Goal: Task Accomplishment & Management: Complete application form

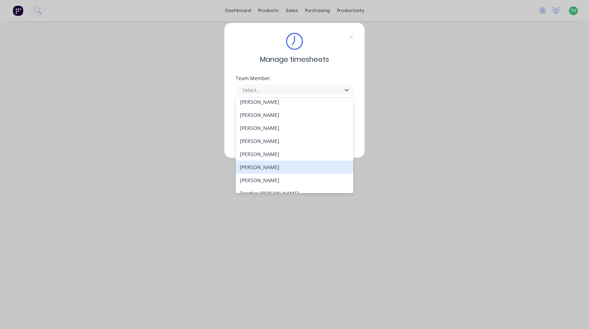
scroll to position [338, 0]
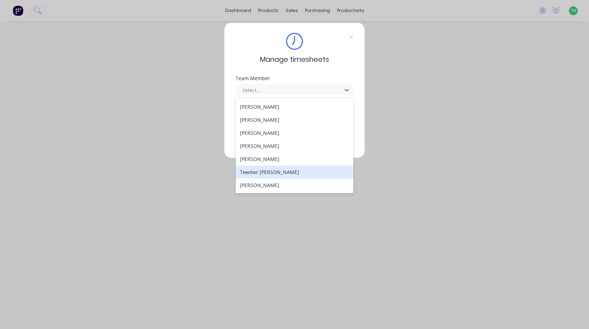
click at [277, 173] on div "Tewdwr [PERSON_NAME]" at bounding box center [295, 171] width 118 height 13
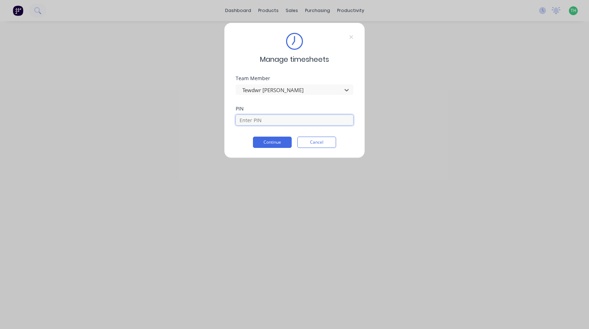
click at [276, 117] on input at bounding box center [295, 120] width 118 height 11
type input "2711"
click at [269, 145] on button "Continue" at bounding box center [272, 141] width 39 height 11
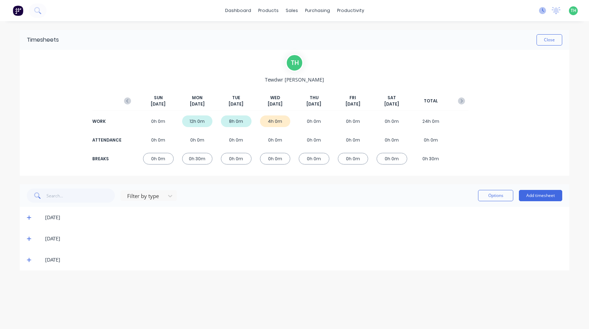
click at [542, 8] on icon at bounding box center [542, 10] width 7 height 7
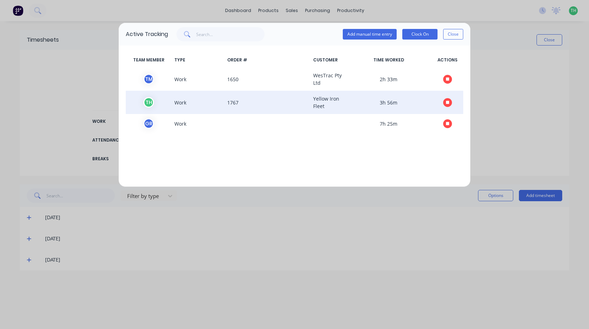
click at [450, 100] on button "button" at bounding box center [447, 102] width 9 height 9
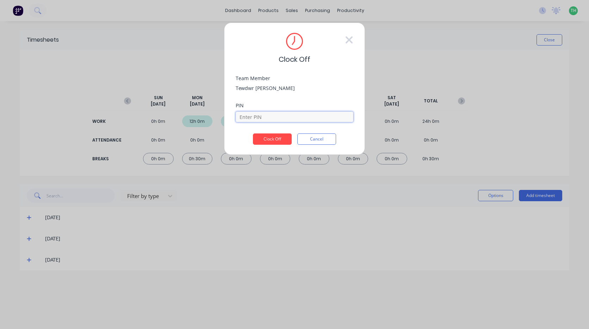
click at [269, 119] on input at bounding box center [295, 116] width 118 height 11
type input "2711"
click at [253, 133] on button "Clock Off" at bounding box center [272, 138] width 39 height 11
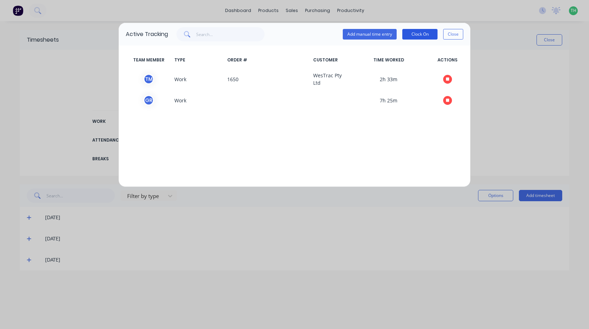
click at [429, 30] on button "Clock On" at bounding box center [420, 34] width 35 height 11
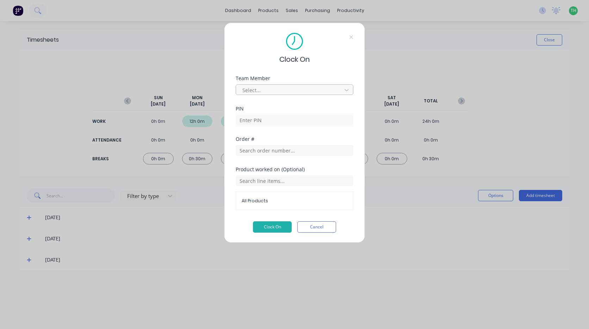
click at [336, 91] on div at bounding box center [290, 90] width 97 height 9
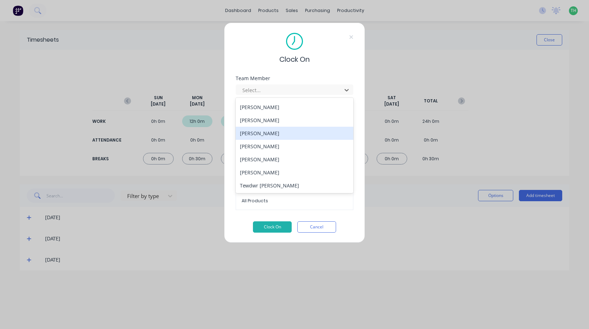
scroll to position [338, 0]
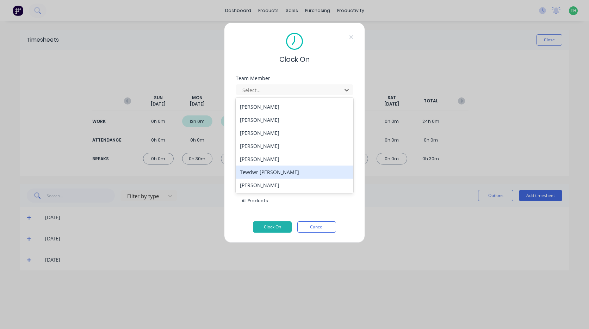
click at [302, 168] on div "Tewdwr [PERSON_NAME]" at bounding box center [295, 171] width 118 height 13
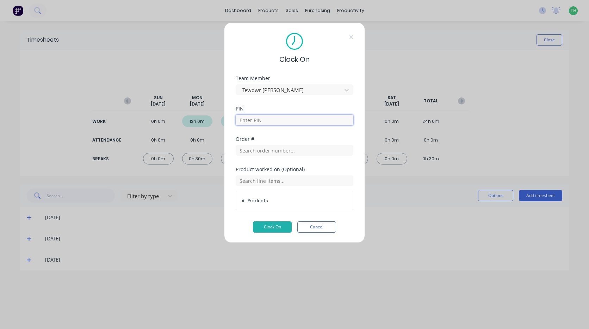
click at [292, 118] on input at bounding box center [295, 120] width 118 height 11
type input "2711"
click at [295, 152] on input "text" at bounding box center [295, 150] width 118 height 11
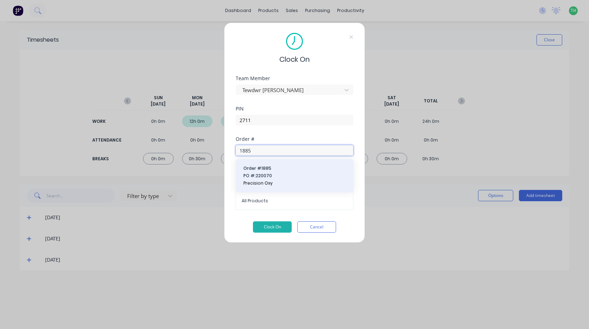
type input "1885"
click at [287, 176] on span "PO #: 220070" at bounding box center [295, 175] width 103 height 6
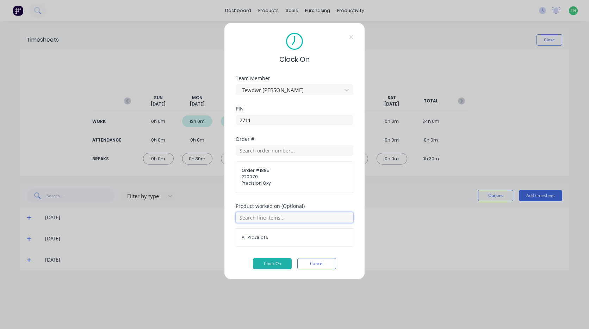
click at [272, 217] on input "text" at bounding box center [295, 217] width 118 height 11
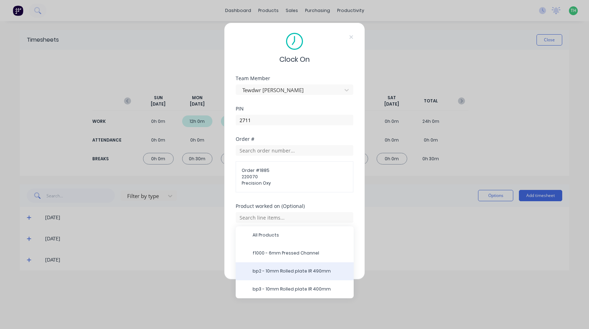
click at [300, 270] on span "bp2 - 10mm Rolled plate IR 490mm" at bounding box center [301, 271] width 96 height 6
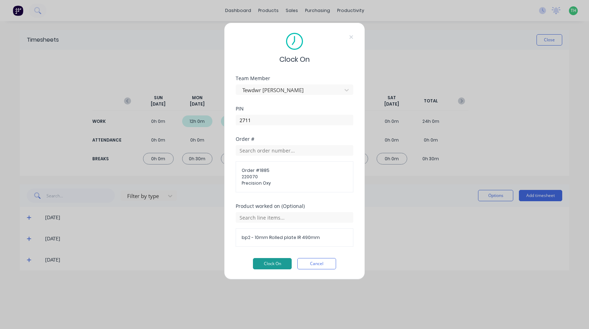
click at [275, 265] on button "Clock On" at bounding box center [272, 263] width 39 height 11
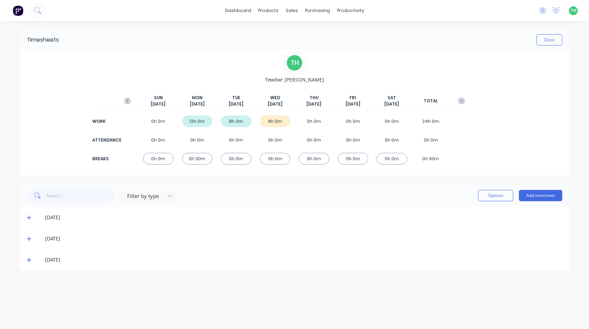
click at [29, 259] on icon at bounding box center [29, 260] width 4 height 4
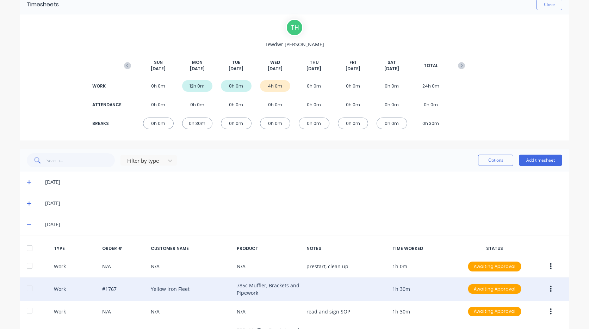
scroll to position [88, 0]
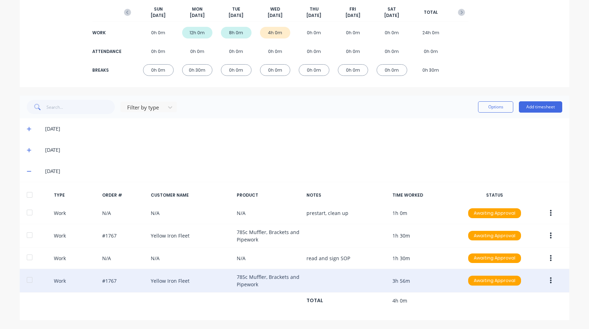
click at [550, 280] on button "button" at bounding box center [551, 280] width 17 height 13
click at [527, 266] on div "Edit" at bounding box center [526, 268] width 54 height 10
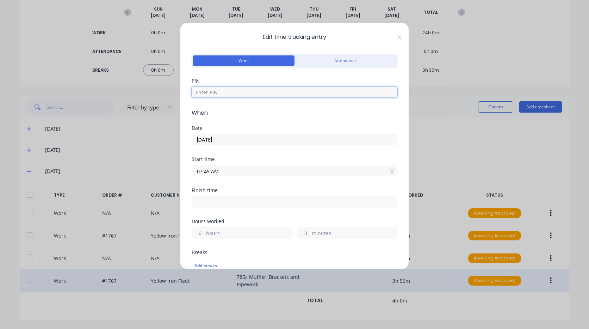
click at [248, 95] on input at bounding box center [295, 92] width 206 height 11
type input "2711"
click at [248, 171] on input "07:49 AM" at bounding box center [294, 170] width 205 height 11
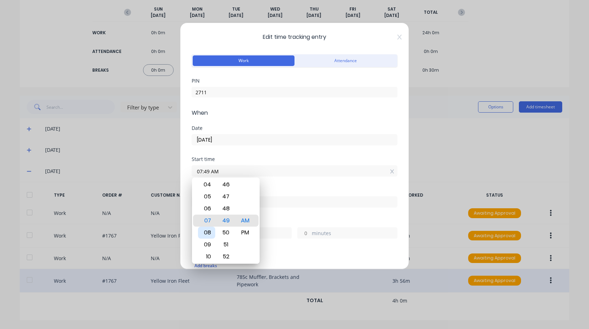
click at [205, 230] on div "08" at bounding box center [206, 232] width 17 height 12
type input "08:00 AM"
click at [303, 183] on div "Start time 08:00 AM" at bounding box center [295, 172] width 206 height 31
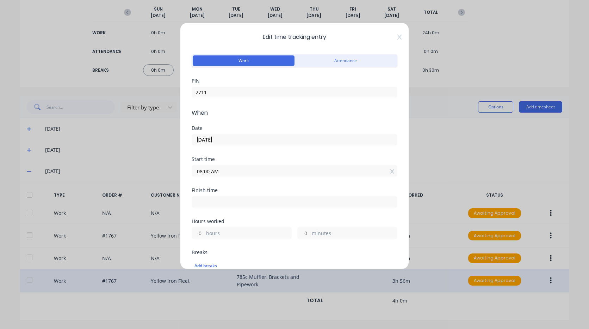
click at [255, 202] on input at bounding box center [294, 201] width 205 height 11
type input "11:46 AM"
type input "3"
type input "46"
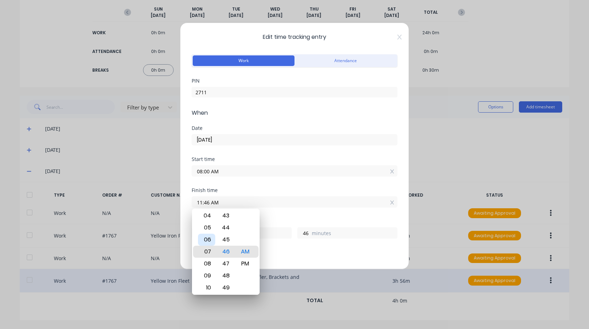
type input "07:46 AM"
type input "23"
type input "02:46 AM"
type input "18"
type input "12:46 AM"
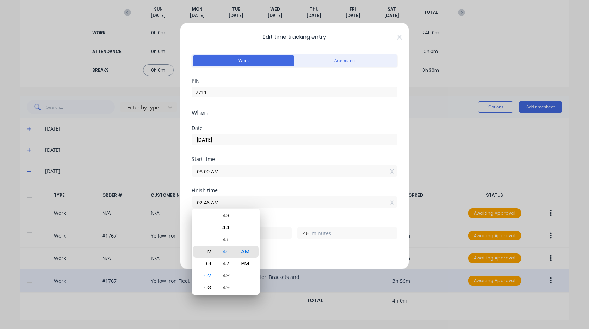
type input "16"
type input "12:42 AM"
type input "42"
type input "12:38 AM"
type input "38"
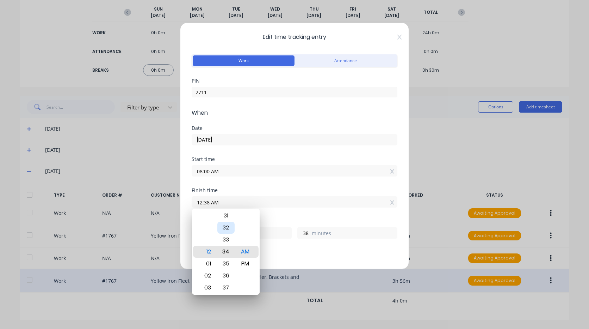
type input "12:34 AM"
type input "34"
type input "12:30 AM"
type input "30"
type input "12:26 AM"
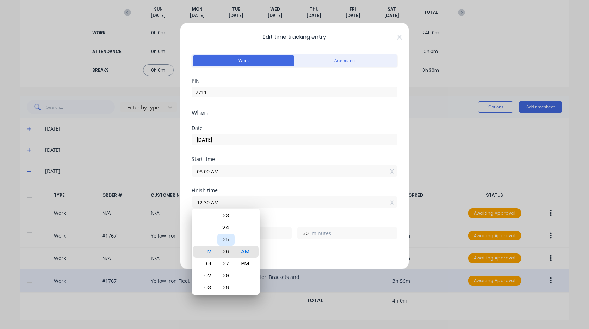
type input "26"
type input "12:22 AM"
type input "22"
type input "12:19 AM"
type input "19"
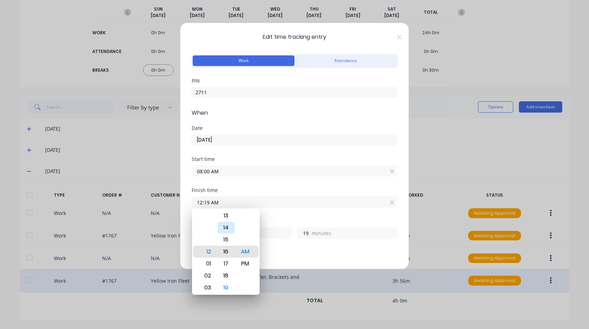
type input "12:16 AM"
type input "16"
type input "12:12 AM"
type input "12"
type input "12:08 AM"
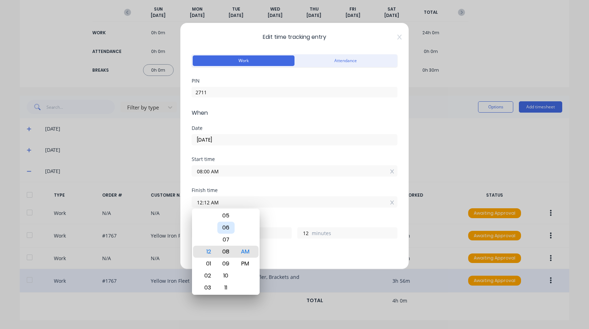
type input "8"
type input "12:05 AM"
type input "5"
type input "12:01 AM"
type input "1"
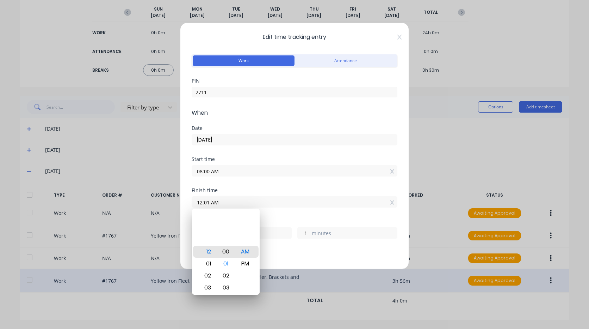
type input "12:00 AM"
type input "0"
type input "12:02 AM"
type input "2"
type input "12:03 AM"
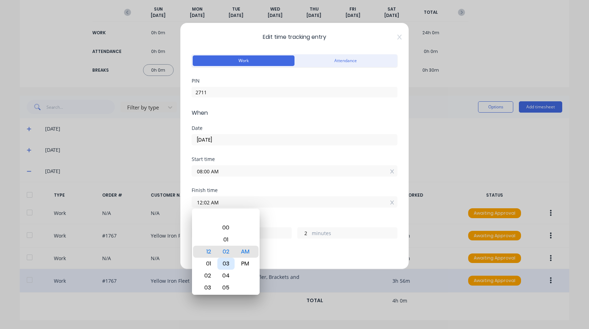
type input "3"
type input "12:04 AM"
type input "4"
type input "12:05 AM"
type input "5"
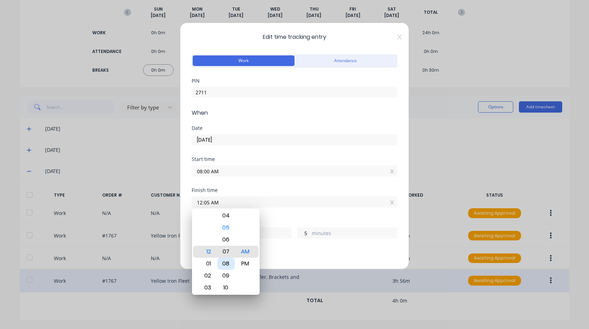
type input "12:08 AM"
type input "8"
type input "12:11 AM"
type input "11"
type input "12:14 AM"
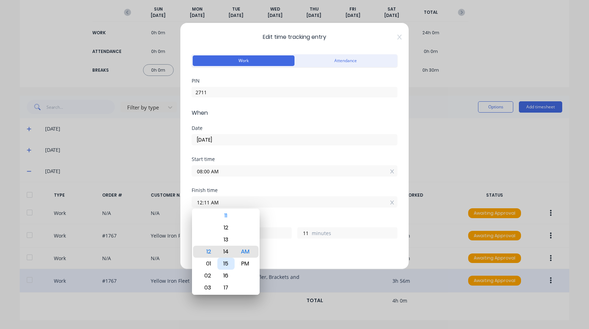
type input "14"
type input "12:17 AM"
type input "17"
type input "12:20 AM"
type input "20"
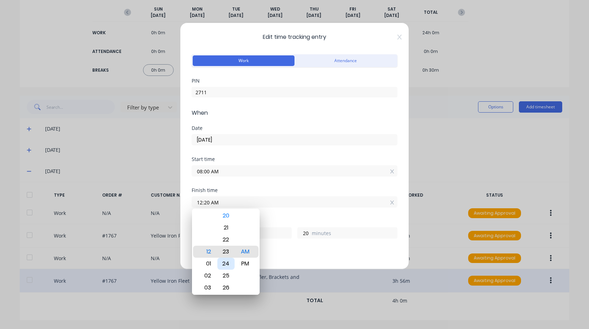
type input "12:23 AM"
type input "23"
type input "12:27 AM"
type input "27"
type input "12:28 AM"
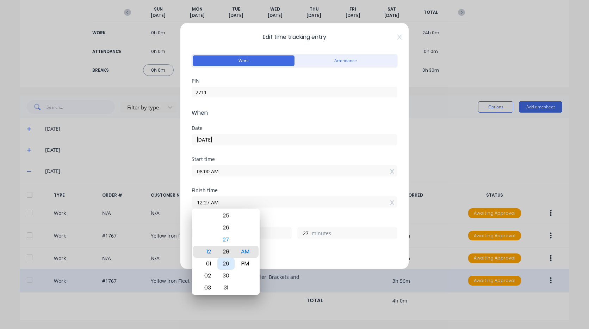
type input "28"
type input "12:29 AM"
type input "29"
type input "12:30 AM"
type input "30"
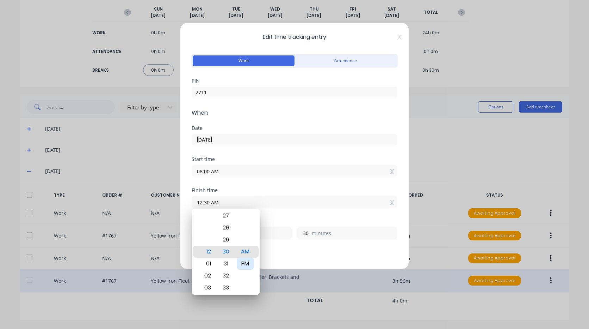
click at [245, 259] on div "PM" at bounding box center [245, 263] width 17 height 12
type input "12:30 PM"
type input "4"
click at [280, 209] on div "Finish time 12:30 PM" at bounding box center [295, 203] width 206 height 31
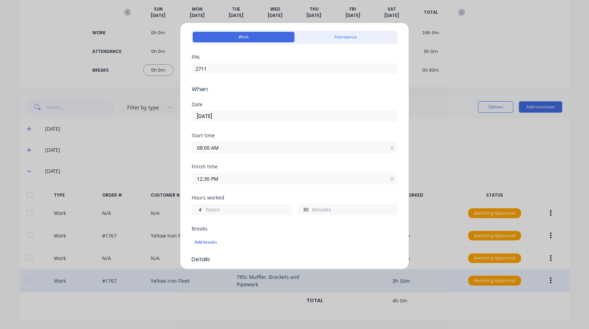
scroll to position [35, 0]
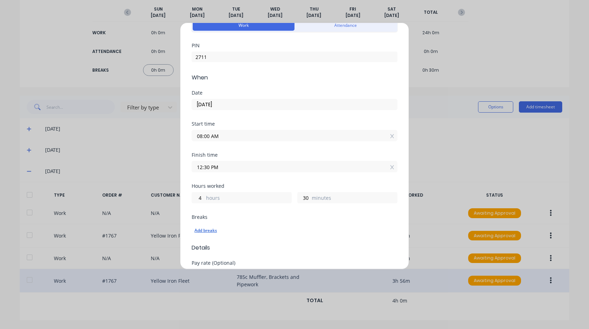
click at [214, 232] on div "Add breaks" at bounding box center [295, 230] width 200 height 9
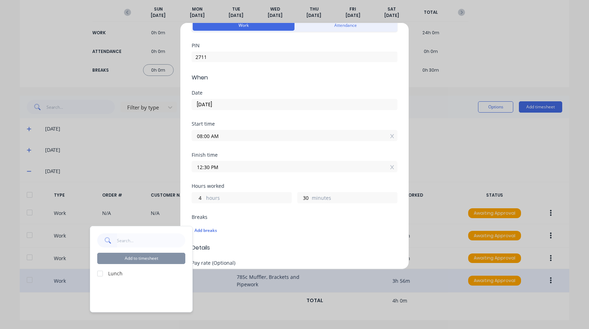
click at [99, 271] on div at bounding box center [100, 273] width 14 height 14
click at [141, 261] on button "Add to timesheet" at bounding box center [141, 257] width 88 height 11
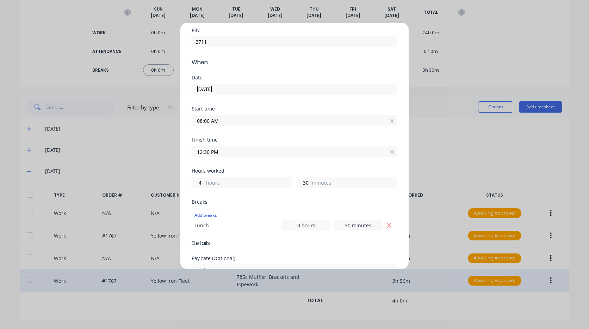
scroll to position [103, 0]
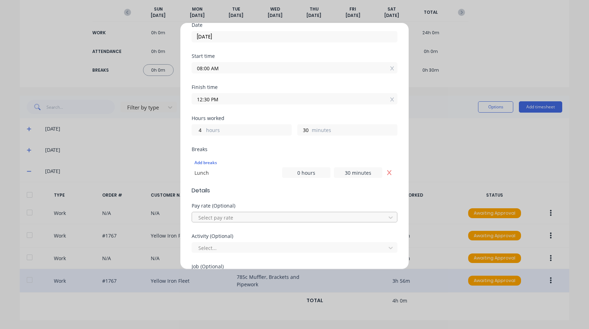
click at [238, 217] on div at bounding box center [290, 217] width 185 height 9
type input "mo"
click at [247, 246] on div at bounding box center [290, 247] width 185 height 9
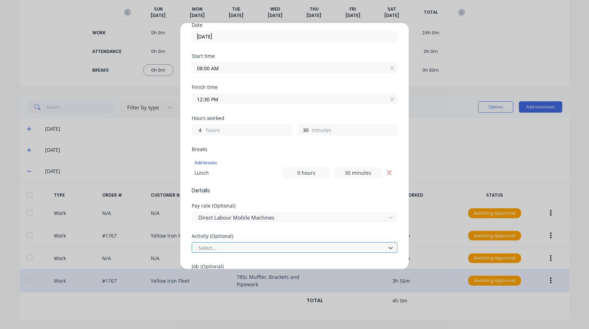
scroll to position [25, 0]
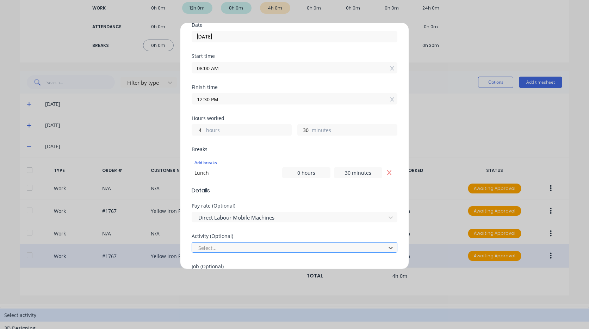
type input "m"
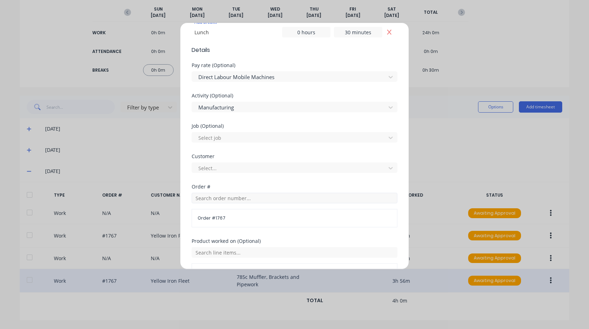
scroll to position [244, 0]
click at [235, 133] on div at bounding box center [290, 137] width 185 height 9
type input "1"
type input "1767"
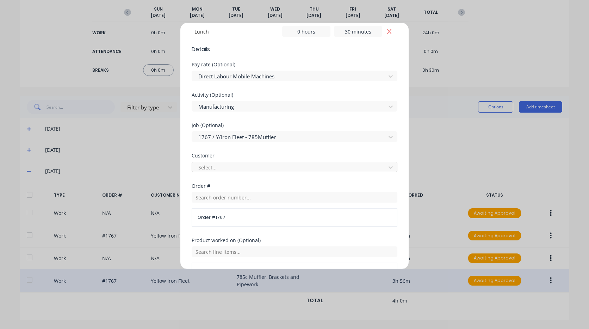
click at [251, 166] on div at bounding box center [290, 167] width 185 height 9
type input "[PERSON_NAME]"
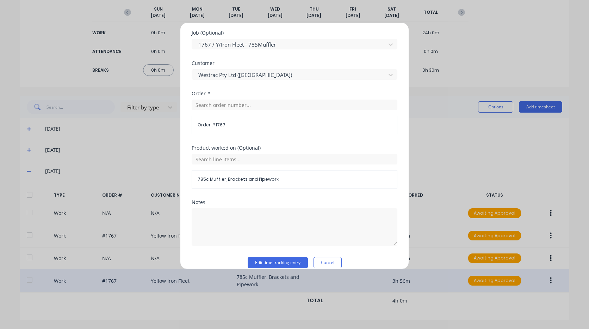
scroll to position [345, 0]
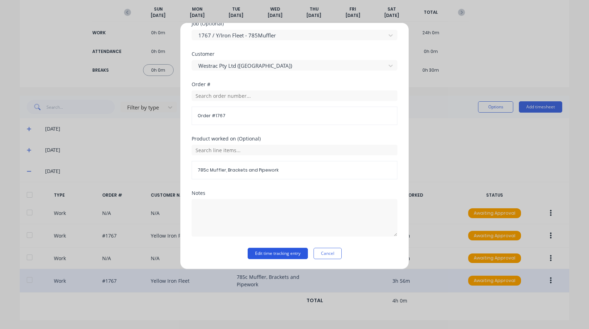
click at [280, 254] on button "Edit time tracking entry" at bounding box center [278, 252] width 60 height 11
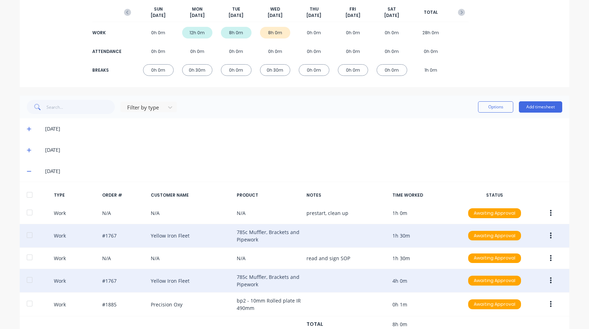
click at [550, 238] on icon "button" at bounding box center [551, 236] width 2 height 8
click at [515, 224] on div "Edit" at bounding box center [526, 223] width 54 height 10
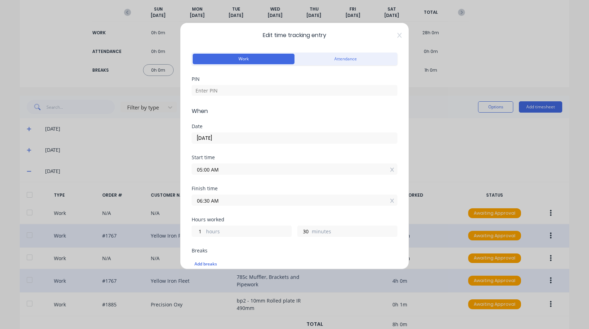
scroll to position [0, 0]
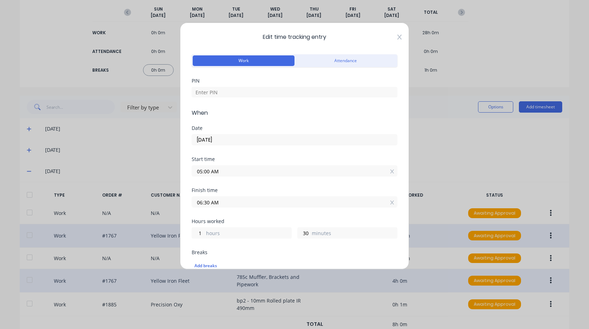
click at [398, 38] on icon at bounding box center [400, 37] width 4 height 5
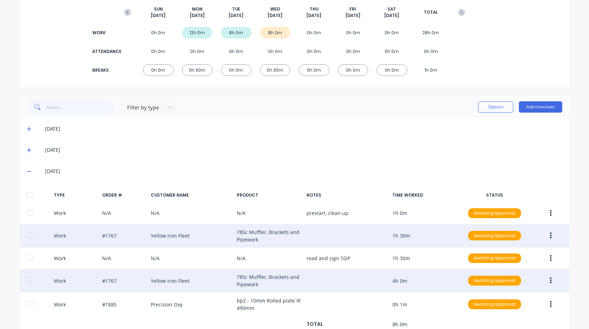
click at [550, 279] on icon "button" at bounding box center [551, 280] width 2 height 8
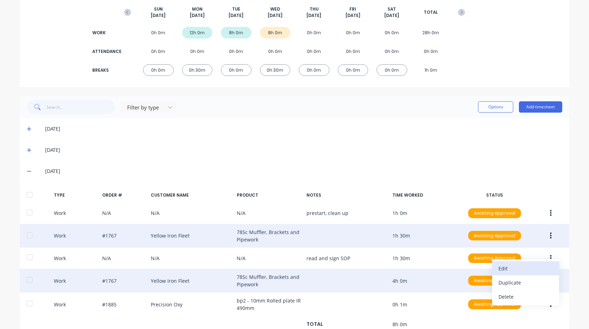
click at [515, 270] on div "Edit" at bounding box center [526, 268] width 54 height 10
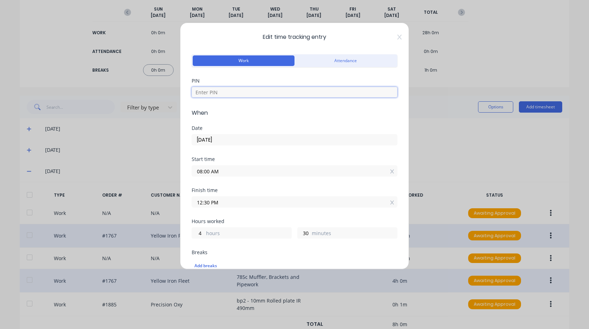
click at [233, 91] on input at bounding box center [295, 92] width 206 height 11
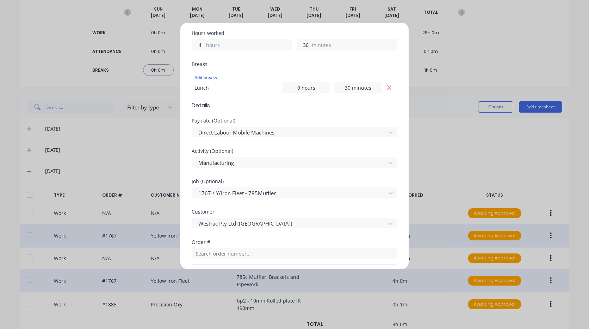
scroll to position [211, 0]
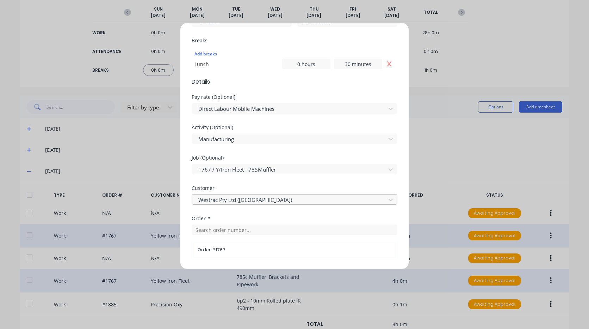
type input "2711"
click at [245, 201] on div at bounding box center [290, 199] width 185 height 9
type input "ye"
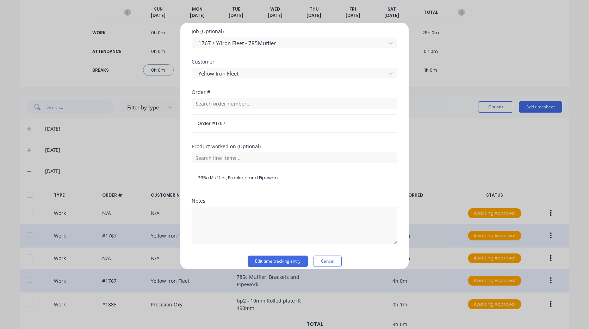
scroll to position [345, 0]
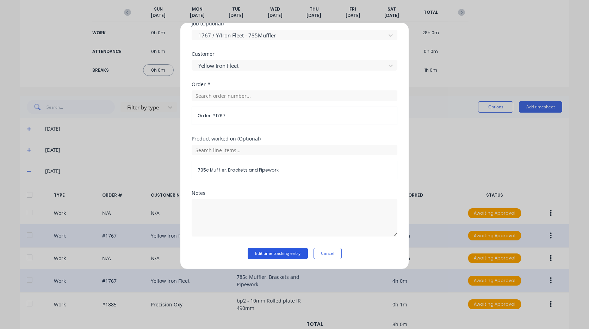
click at [290, 251] on button "Edit time tracking entry" at bounding box center [278, 252] width 60 height 11
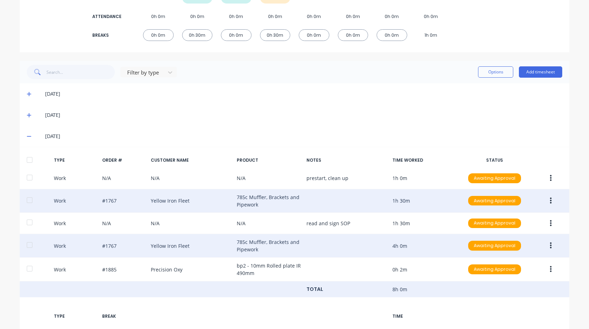
scroll to position [88, 0]
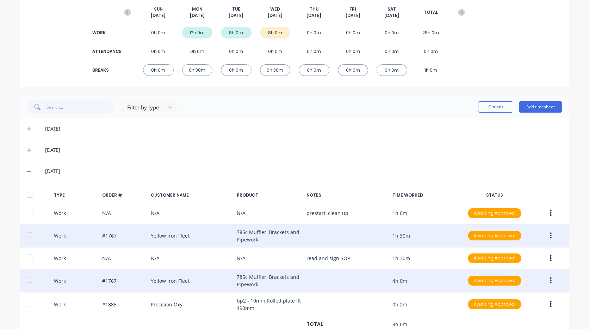
click at [27, 170] on icon at bounding box center [29, 170] width 5 height 5
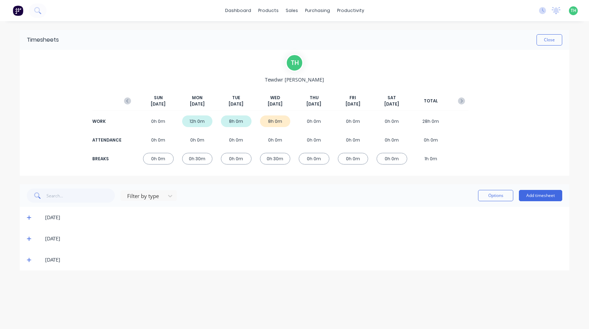
scroll to position [0, 0]
